Goal: Task Accomplishment & Management: Manage account settings

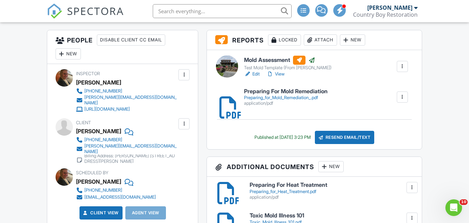
click at [162, 146] on link "[PERSON_NAME][EMAIL_ADDRESS][DOMAIN_NAME]" at bounding box center [126, 148] width 101 height 11
click at [182, 120] on div at bounding box center [184, 123] width 7 height 7
click at [178, 139] on li "Edit" at bounding box center [173, 144] width 26 height 17
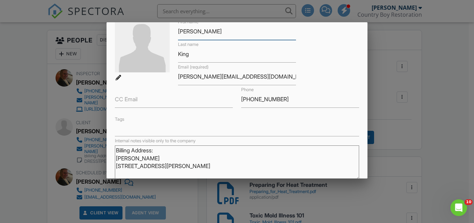
scroll to position [35, 0]
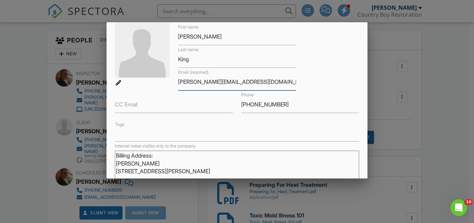
drag, startPoint x: 235, startPoint y: 82, endPoint x: 177, endPoint y: 83, distance: 58.0
click at [178, 83] on input "[PERSON_NAME][EMAIL_ADDRESS][DOMAIN_NAME]" at bounding box center [237, 81] width 118 height 17
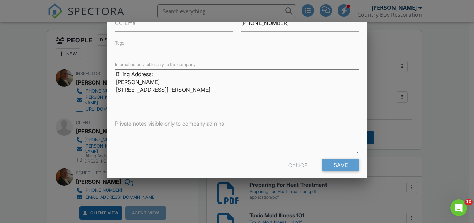
scroll to position [122, 0]
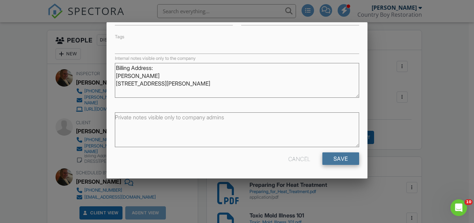
click at [338, 159] on input "Save" at bounding box center [341, 158] width 37 height 13
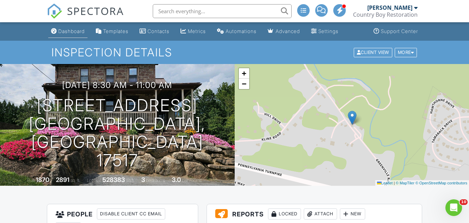
click at [65, 32] on div "Dashboard" at bounding box center [71, 31] width 26 height 6
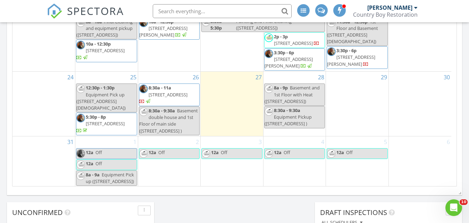
scroll to position [451, 0]
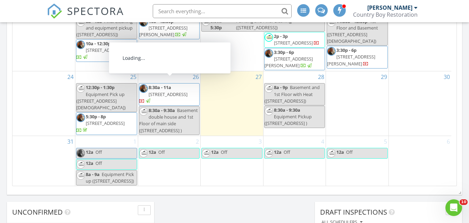
click at [177, 91] on span "930 Greenville Rd, Denver 17517" at bounding box center [168, 94] width 39 height 6
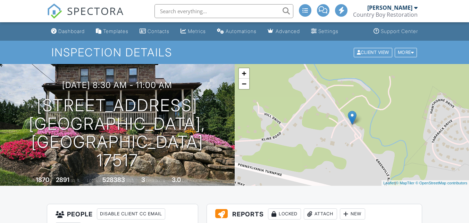
scroll to position [729, 0]
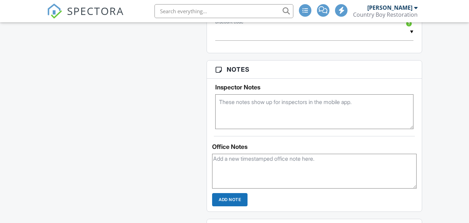
click at [262, 171] on textarea at bounding box center [314, 171] width 204 height 35
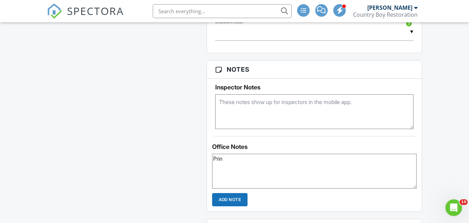
scroll to position [0, 0]
type textarea "Printed and mailed 8/27/25"
click at [231, 197] on input "Add Note" at bounding box center [229, 199] width 35 height 13
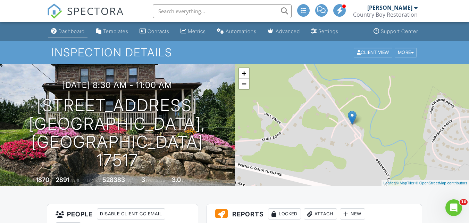
click at [69, 31] on div "Dashboard" at bounding box center [71, 31] width 26 height 6
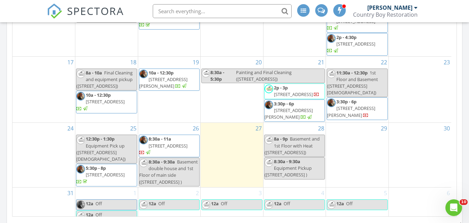
scroll to position [456, 0]
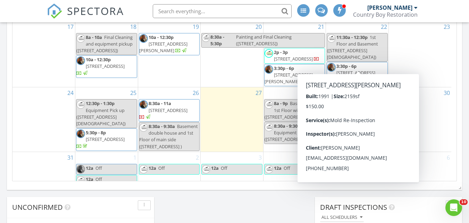
click at [354, 69] on span "[STREET_ADDRESS][PERSON_NAME]" at bounding box center [351, 75] width 48 height 13
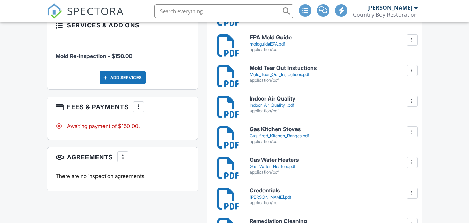
scroll to position [382, 0]
click at [138, 103] on div at bounding box center [138, 106] width 7 height 7
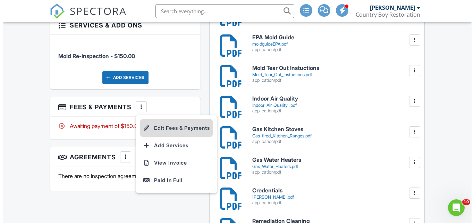
scroll to position [0, 0]
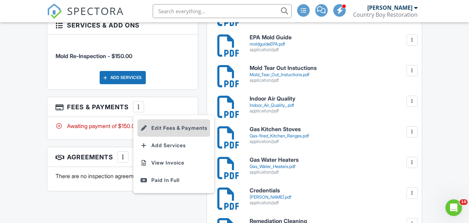
click at [170, 124] on li "Edit Fees & Payments" at bounding box center [174, 127] width 73 height 17
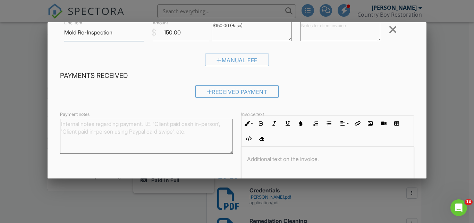
scroll to position [35, 0]
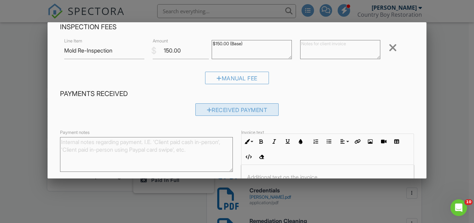
click at [208, 109] on div "Received Payment" at bounding box center [238, 109] width 84 height 13
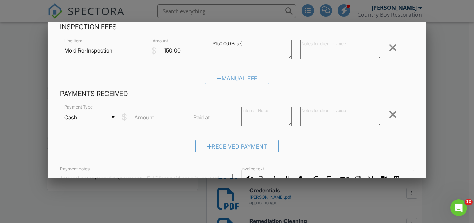
click at [143, 120] on label "Amount" at bounding box center [144, 117] width 20 height 8
click at [143, 120] on input "Amount" at bounding box center [151, 117] width 56 height 17
type input "150"
click at [90, 123] on input "Cash" at bounding box center [89, 117] width 51 height 17
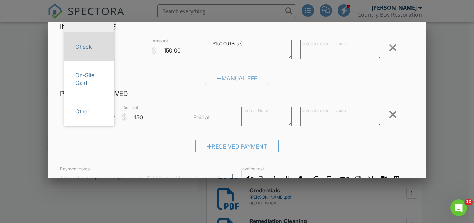
click at [92, 52] on span "Check" at bounding box center [89, 46] width 39 height 17
type input "Check"
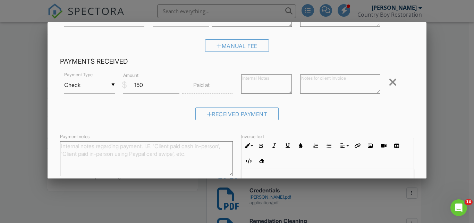
scroll to position [143, 0]
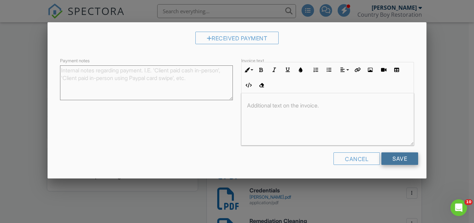
click at [385, 154] on input "Save" at bounding box center [400, 158] width 37 height 13
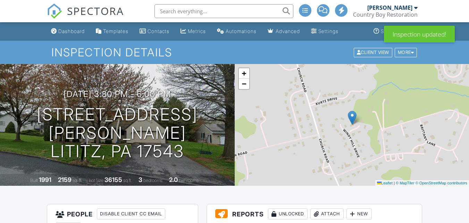
click at [66, 30] on div "Dashboard" at bounding box center [71, 31] width 26 height 6
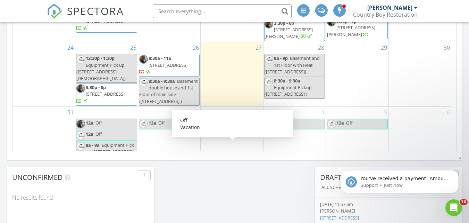
scroll to position [174, 0]
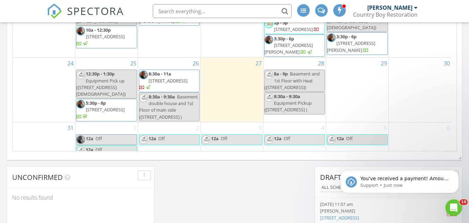
click at [289, 50] on span "5825 Street Rd, Kirkwood 17536" at bounding box center [289, 48] width 48 height 13
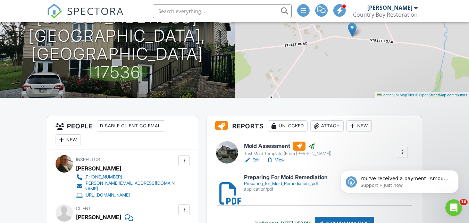
scroll to position [174, 0]
